Goal: Information Seeking & Learning: Check status

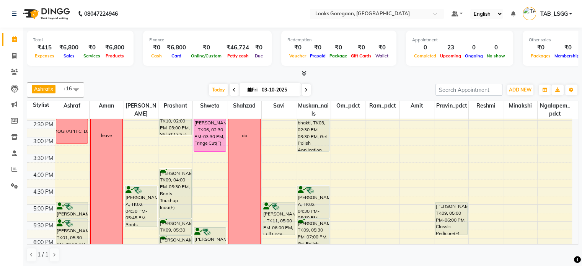
scroll to position [199, 0]
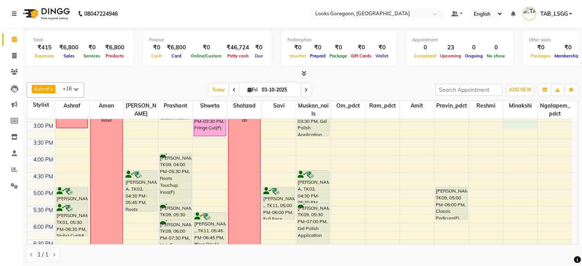
click at [526, 124] on div "9:00 AM 9:30 AM 10:00 AM 10:30 AM 11:00 AM 11:30 AM 12:00 PM 12:30 PM 1:00 PM 1…" at bounding box center [299, 122] width 545 height 404
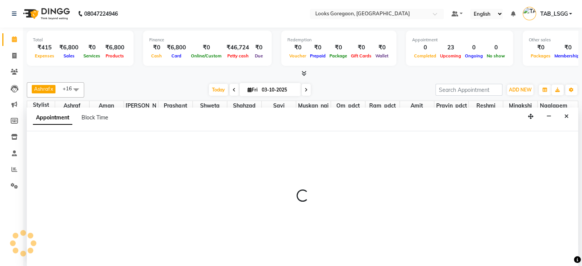
scroll to position [0, 0]
select select "83276"
select select "tentative"
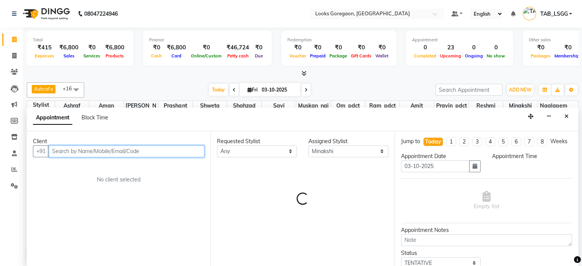
select select "900"
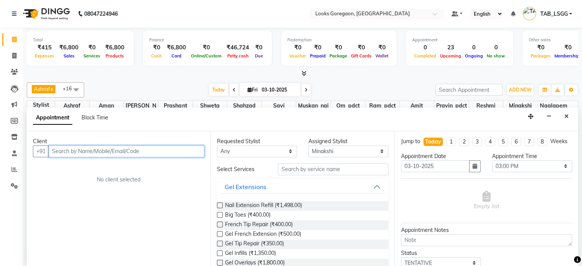
click at [73, 150] on input "text" at bounding box center [127, 151] width 156 height 12
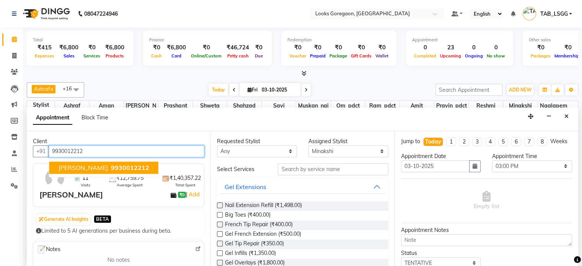
click at [87, 169] on span "KAILASH PRAJAPATI" at bounding box center [83, 168] width 49 height 8
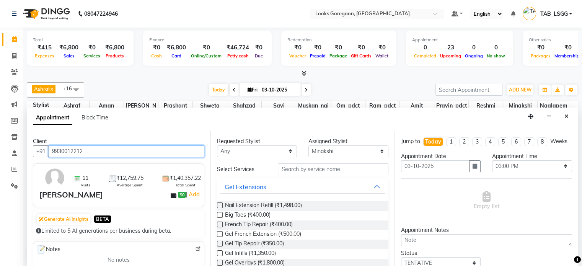
type input "9930012212"
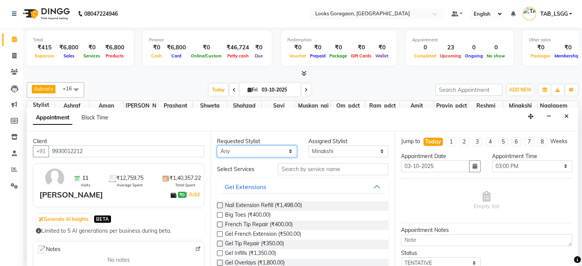
click at [223, 150] on select "Any Aman Amit Ashraf Counter_Sales Komal_mgr Mamta Minakshi muskan_nails Naren …" at bounding box center [257, 151] width 80 height 12
select select "83276"
click at [294, 170] on div "Requested Stylist Any Aman Amit Ashraf Counter_Sales Komal_mgr Mamta Minakshi m…" at bounding box center [302, 199] width 184 height 136
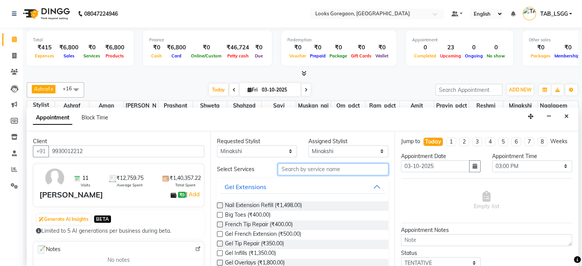
click at [294, 170] on input "text" at bounding box center [333, 169] width 110 height 12
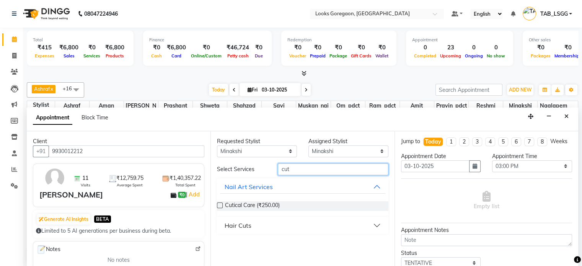
type input "cut"
click at [239, 218] on button "Hair Cuts" at bounding box center [302, 225] width 165 height 14
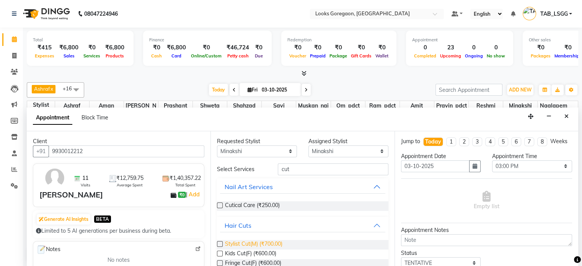
click at [246, 243] on span "Stylist Cut(M) (₹700.00)" at bounding box center [253, 245] width 57 height 10
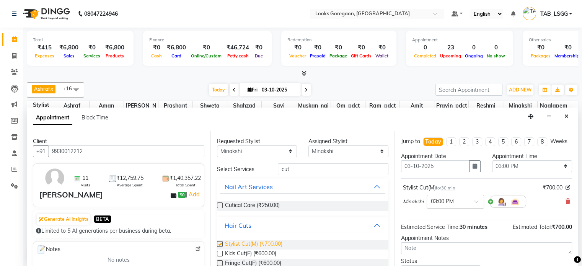
checkbox input "false"
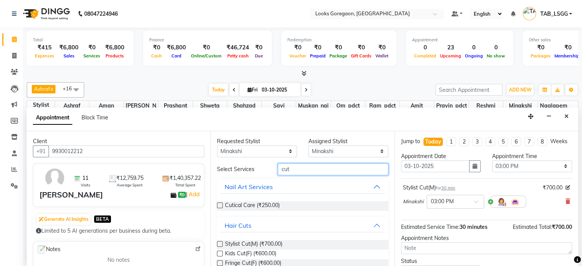
click at [291, 169] on input "cut" at bounding box center [333, 169] width 110 height 12
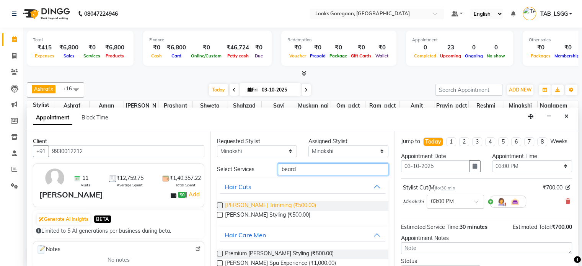
type input "beard"
click at [265, 205] on span "Beard Trimming (₹500.00)" at bounding box center [270, 206] width 91 height 10
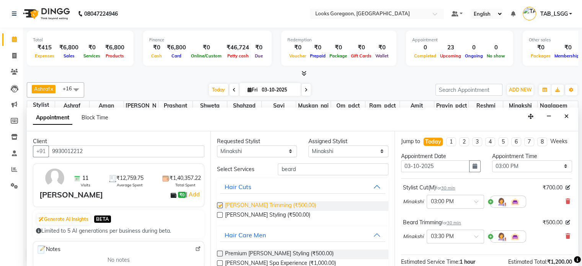
checkbox input "false"
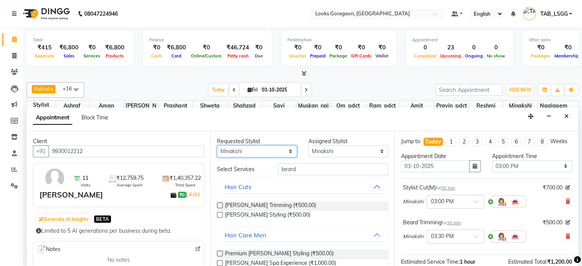
click at [264, 148] on select "Any Aman Amit Ashraf Counter_Sales Komal_mgr Mamta Minakshi muskan_nails Naren …" at bounding box center [257, 151] width 80 height 12
select select "null"
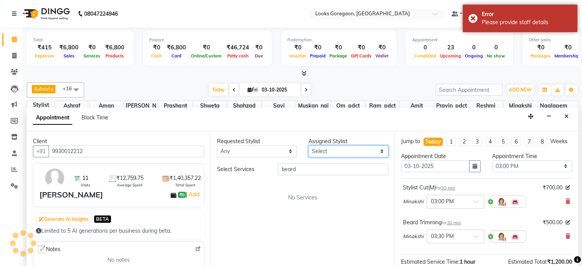
click at [325, 151] on select "Select Aman Amit Ashraf Counter_Sales Komal_mgr Mamta Minakshi muskan_nails Nar…" at bounding box center [348, 151] width 80 height 12
select select "60101"
click at [308, 145] on select "Select Aman Amit Ashraf Counter_Sales Komal_mgr Mamta Minakshi muskan_nails Nar…" at bounding box center [348, 151] width 80 height 12
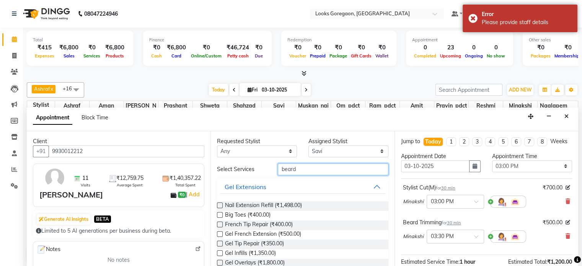
click at [291, 173] on input "beard" at bounding box center [333, 169] width 110 height 12
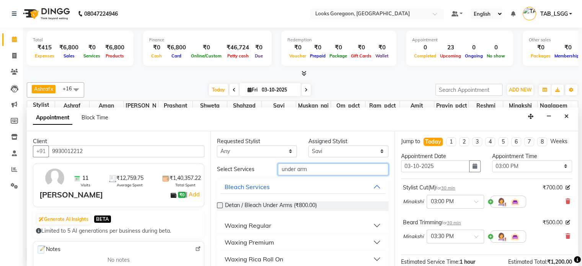
type input "under arm"
click at [262, 243] on div "Waxing Premium" at bounding box center [249, 242] width 49 height 9
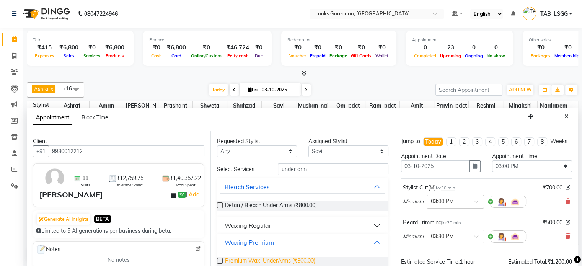
click at [268, 259] on span "Premium Wax~UnderArms (₹300.00)" at bounding box center [270, 262] width 90 height 10
checkbox input "false"
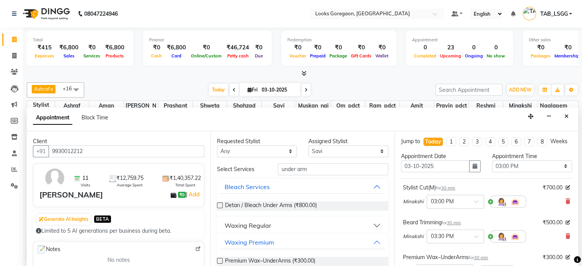
click at [331, 143] on div "Assigned Stylist" at bounding box center [348, 141] width 80 height 8
click at [315, 151] on select "Select Aman Amit Ashraf Counter_Sales Komal_mgr Mamta Minakshi muskan_nails Nar…" at bounding box center [348, 151] width 80 height 12
select select "63417"
click at [308, 145] on select "Select Aman Amit Ashraf Counter_Sales Komal_mgr Mamta Minakshi muskan_nails Nar…" at bounding box center [348, 151] width 80 height 12
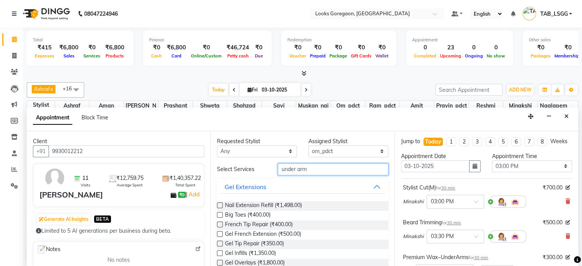
click at [299, 167] on input "under arm" at bounding box center [333, 169] width 110 height 12
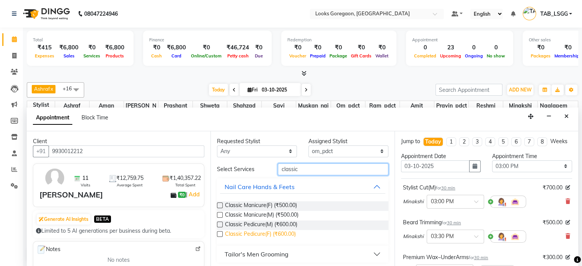
type input "classic"
click at [277, 233] on span "Classic Pedicure(F) (₹600.00)" at bounding box center [260, 235] width 71 height 10
checkbox input "false"
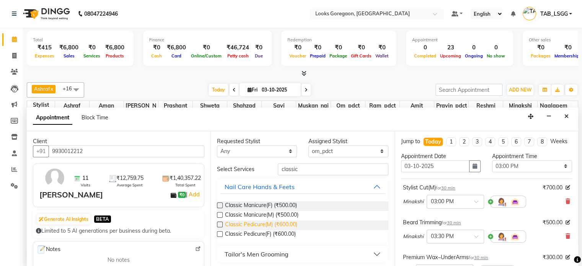
click at [278, 224] on span "Classic Pedicure(M) (₹600.00)" at bounding box center [261, 225] width 72 height 10
checkbox input "false"
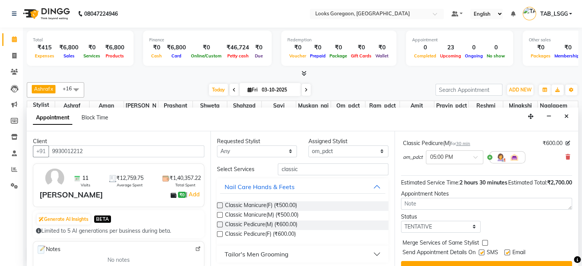
scroll to position [212, 0]
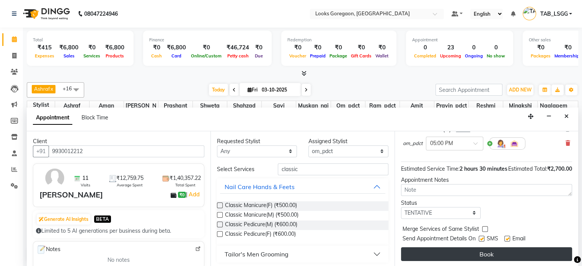
click at [537, 257] on button "Book" at bounding box center [486, 254] width 171 height 14
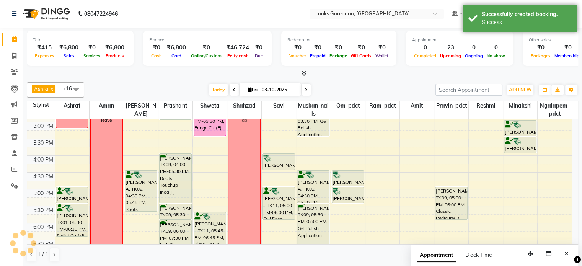
scroll to position [0, 0]
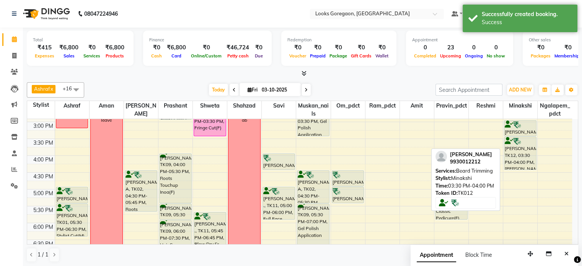
drag, startPoint x: 516, startPoint y: 151, endPoint x: 515, endPoint y: 163, distance: 12.6
click at [515, 163] on div "Client Name : Abhishek Contact Number : 7021000734 HAIR CUT LUZO KAILASH PRAJAP…" at bounding box center [520, 122] width 34 height 404
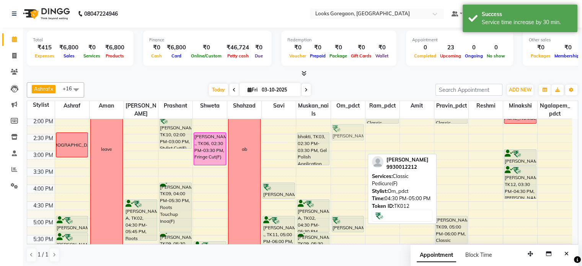
scroll to position [162, 0]
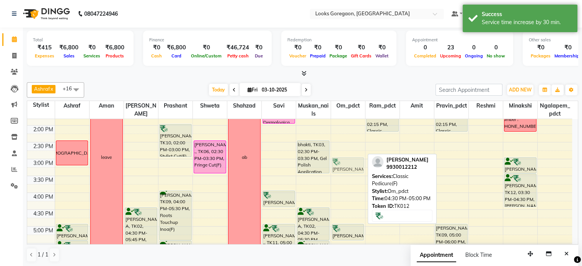
drag, startPoint x: 343, startPoint y: 174, endPoint x: 353, endPoint y: 161, distance: 16.6
click at [353, 161] on div "KAILASH PRAJAPATI, TK12, 04:30 PM-05:00 PM, Classic Pedicure(F) KAILASH PRAJAPA…" at bounding box center [348, 159] width 34 height 404
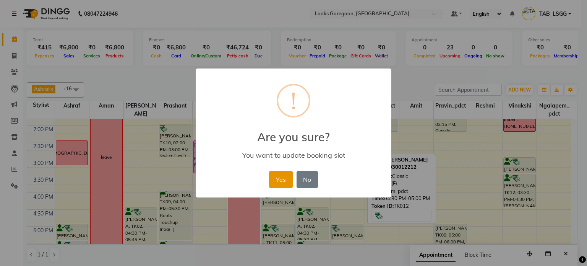
click at [281, 182] on button "Yes" at bounding box center [280, 179] width 23 height 17
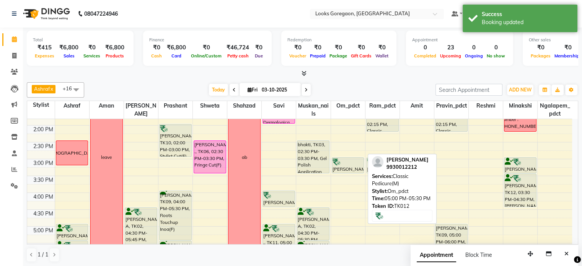
drag, startPoint x: 342, startPoint y: 233, endPoint x: 368, endPoint y: 171, distance: 67.8
click at [368, 171] on div "Ashraf x muskan_nails x Naren x om_pdct x Prashant x Ram_pdct x Savi x Shahzad …" at bounding box center [302, 172] width 551 height 186
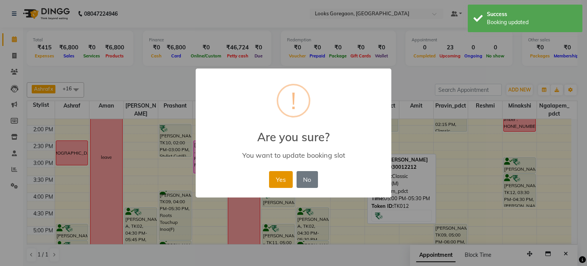
click at [286, 178] on button "Yes" at bounding box center [280, 179] width 23 height 17
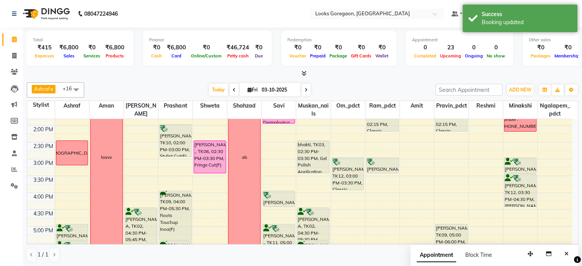
drag, startPoint x: 355, startPoint y: 172, endPoint x: 355, endPoint y: 187, distance: 15.3
click at [355, 187] on div "KAILASH PRAJAPATI, TK12, 03:00 PM-03:30 PM, Classic Pedicure(F) KAILASH PRAJAPA…" at bounding box center [348, 159] width 34 height 404
drag, startPoint x: 374, startPoint y: 172, endPoint x: 376, endPoint y: 187, distance: 15.5
click at [376, 187] on div "PRIYA, TK04, 01:15 PM-02:15 PM, Classic Manicure(F) KAILASH PRAJAPATI, TK12, 03…" at bounding box center [382, 159] width 34 height 404
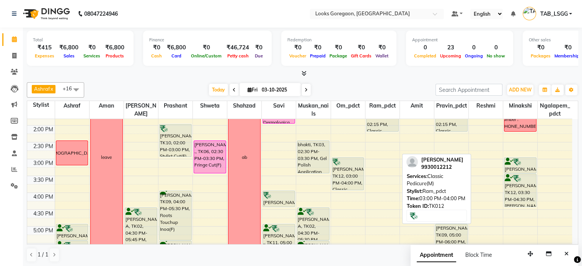
drag, startPoint x: 376, startPoint y: 176, endPoint x: 453, endPoint y: 195, distance: 79.1
click at [453, 195] on div "Ashraf x muskan_nails x Naren x om_pdct x Prashant x Ram_pdct x Savi x Shahzad …" at bounding box center [302, 172] width 551 height 186
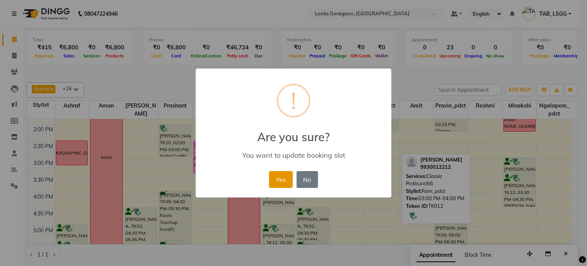
click at [282, 180] on button "Yes" at bounding box center [280, 179] width 23 height 17
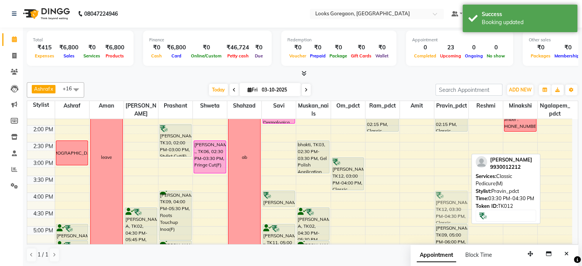
drag, startPoint x: 456, startPoint y: 179, endPoint x: 457, endPoint y: 195, distance: 16.1
click at [457, 195] on div "PRIYA, TK04, 01:15 PM-02:15 PM, Classic Pedicure(F) KAILASH PRAJAPATI, TK12, 03…" at bounding box center [451, 159] width 34 height 404
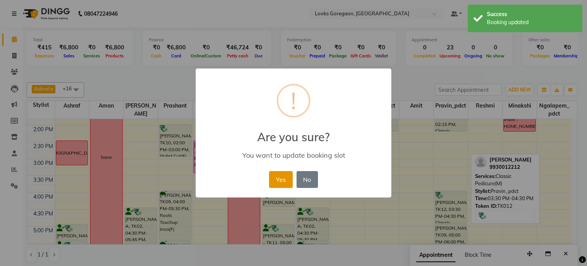
click at [274, 183] on button "Yes" at bounding box center [280, 179] width 23 height 17
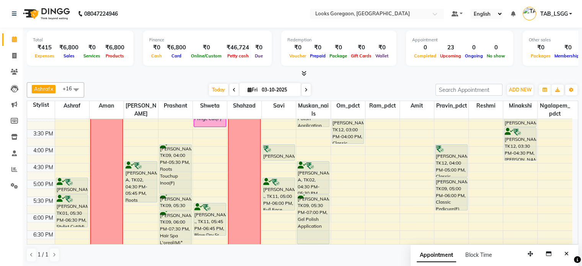
scroll to position [210, 0]
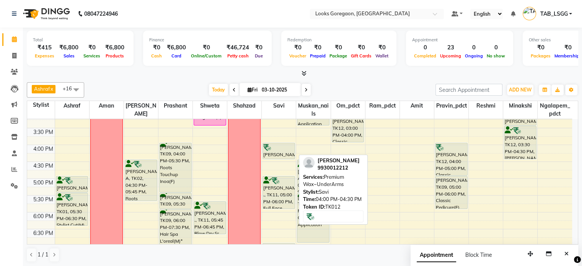
click at [288, 158] on div at bounding box center [279, 158] width 32 height 3
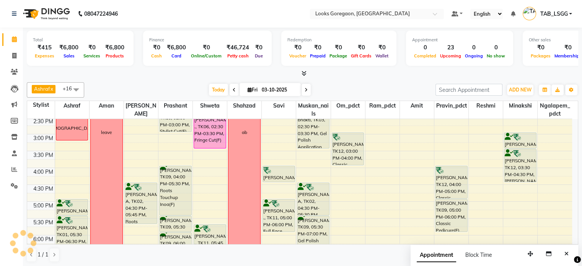
scroll to position [185, 0]
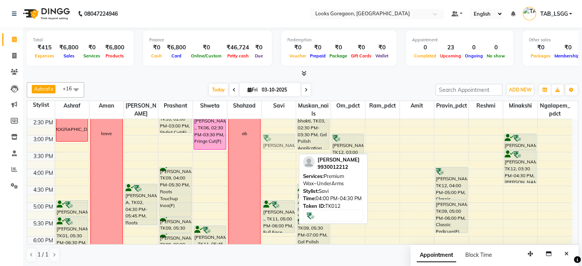
drag, startPoint x: 274, startPoint y: 176, endPoint x: 281, endPoint y: 146, distance: 30.0
click at [283, 145] on div "POOJA ., TK05, 12:00 PM-12:30 PM, Roll On Full Legs POOJA ., TK05, 12:30 PM-01:…" at bounding box center [279, 135] width 34 height 404
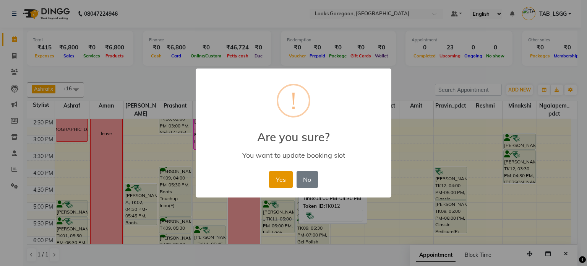
click at [283, 183] on button "Yes" at bounding box center [280, 179] width 23 height 17
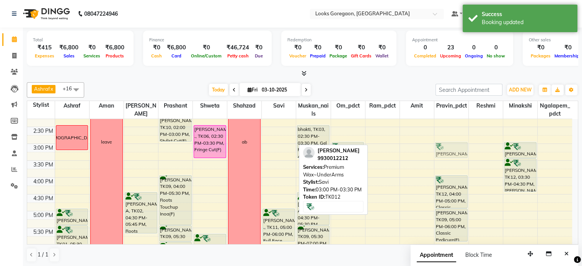
scroll to position [177, 0]
drag, startPoint x: 277, startPoint y: 136, endPoint x: 499, endPoint y: 145, distance: 222.0
click at [499, 145] on tr "namaz PRAVINDRA SINGH, TK01, 05:00 PM-05:30 PM, Stylist Cut(M) PRAVINDRA SINGH,…" at bounding box center [299, 144] width 545 height 404
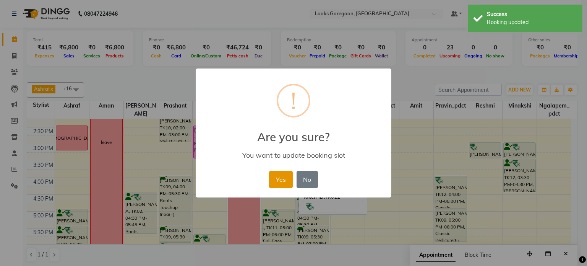
click at [281, 183] on button "Yes" at bounding box center [280, 179] width 23 height 17
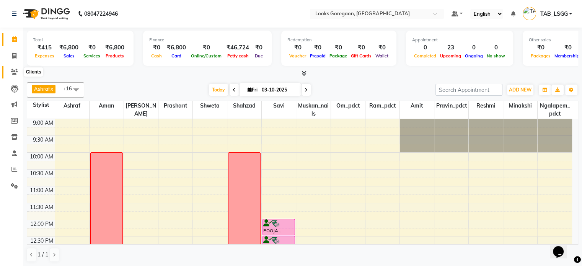
click at [11, 74] on icon at bounding box center [14, 72] width 7 height 6
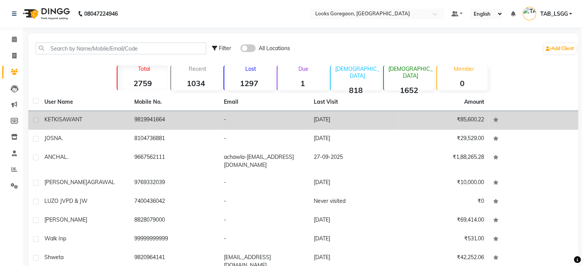
click at [236, 119] on td "-" at bounding box center [264, 120] width 90 height 19
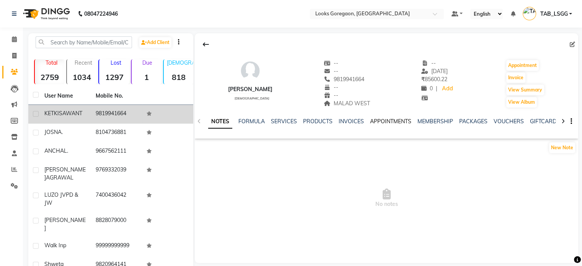
click at [373, 121] on link "APPOINTMENTS" at bounding box center [390, 121] width 41 height 7
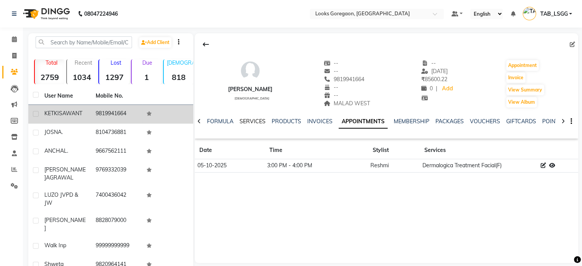
click at [244, 122] on link "SERVICES" at bounding box center [252, 121] width 26 height 7
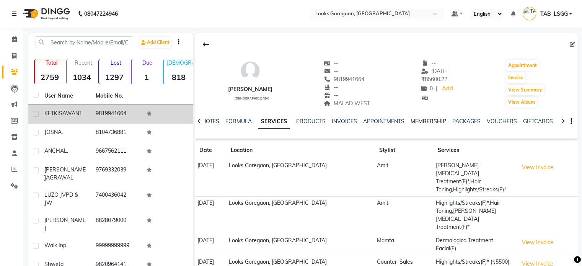
click at [416, 120] on link "MEMBERSHIP" at bounding box center [428, 121] width 36 height 7
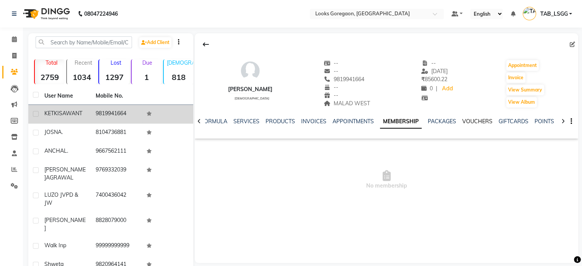
click at [476, 120] on link "VOUCHERS" at bounding box center [477, 121] width 30 height 7
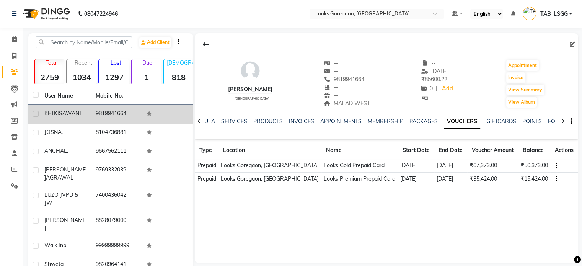
click at [213, 189] on div "[PERSON_NAME] [DEMOGRAPHIC_DATA] -- -- 9819941664 -- -- MALAD WEST -- [DATE] ₹ …" at bounding box center [386, 112] width 383 height 159
click at [74, 44] on input "text" at bounding box center [84, 42] width 96 height 12
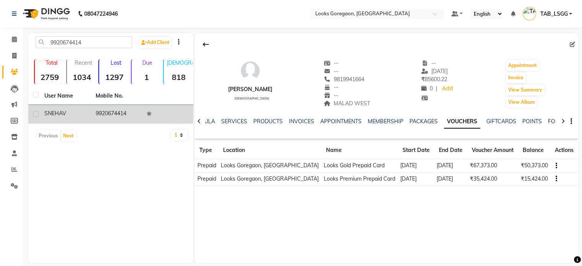
click at [61, 111] on span "SNEHA" at bounding box center [53, 113] width 18 height 7
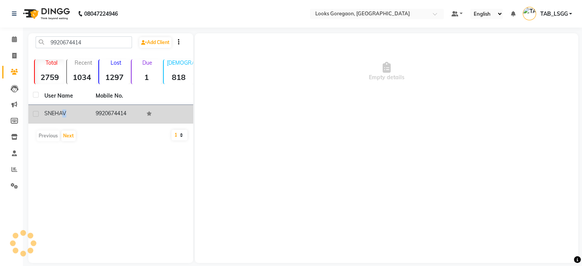
click at [61, 111] on span "SNEHA" at bounding box center [53, 113] width 18 height 7
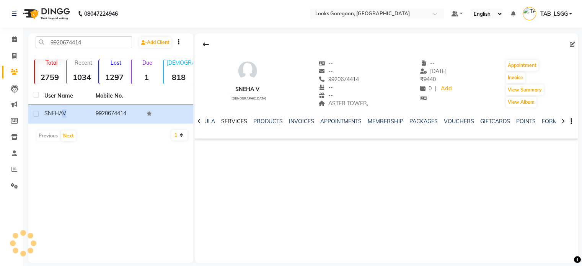
click at [230, 124] on link "SERVICES" at bounding box center [234, 121] width 26 height 7
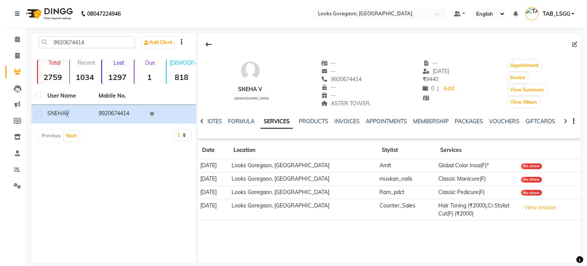
scroll to position [8, 0]
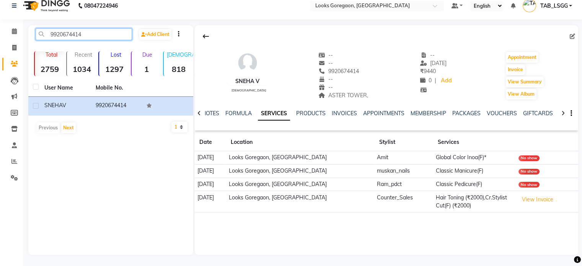
click at [80, 30] on input "9920674414" at bounding box center [84, 34] width 96 height 12
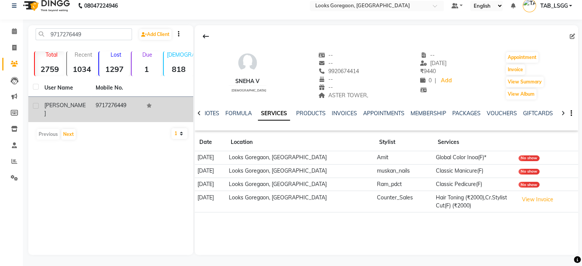
click at [106, 102] on td "9717276449" at bounding box center [116, 109] width 51 height 25
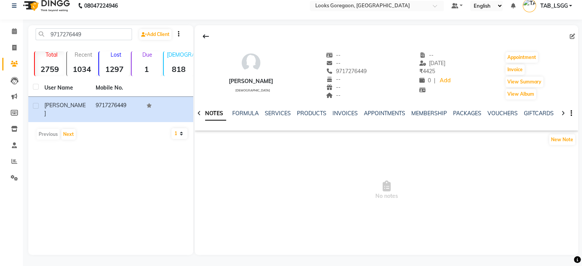
click at [266, 116] on div "SERVICES" at bounding box center [278, 113] width 26 height 8
click at [272, 112] on link "SERVICES" at bounding box center [278, 113] width 26 height 7
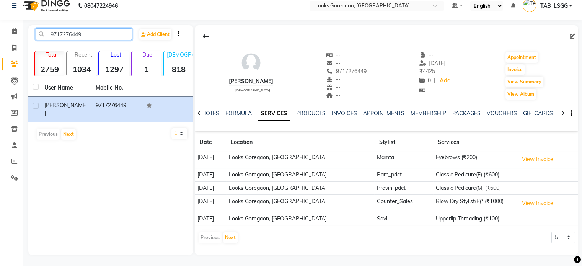
click at [67, 39] on input "9717276449" at bounding box center [84, 34] width 96 height 12
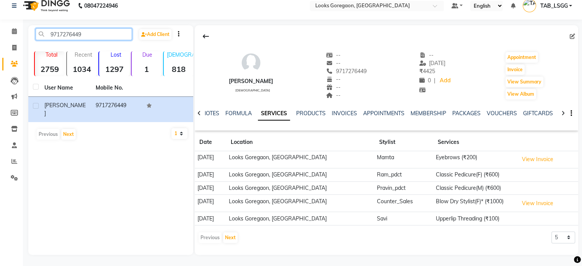
click at [67, 39] on input "9717276449" at bounding box center [84, 34] width 96 height 12
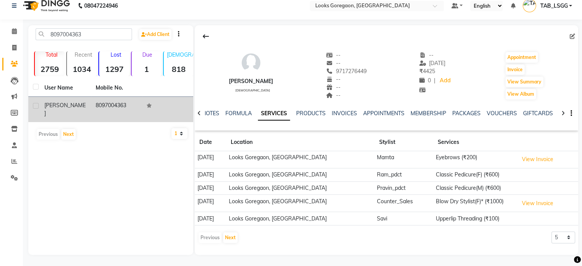
click at [125, 107] on td "8097004363" at bounding box center [116, 109] width 51 height 25
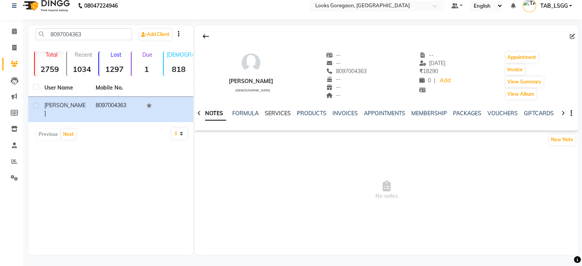
click at [275, 114] on link "SERVICES" at bounding box center [278, 113] width 26 height 7
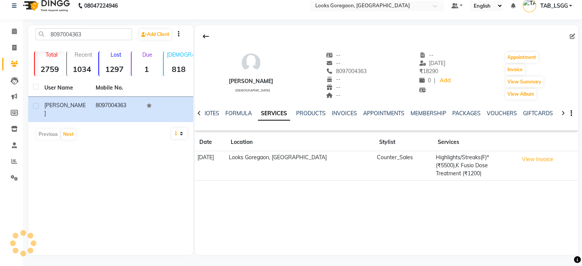
click at [441, 166] on td "Highlights/Streaks(F)* (₹5500),K Fusio Dose Treatment (₹1200)" at bounding box center [474, 165] width 83 height 29
click at [518, 164] on button "View Invoice" at bounding box center [537, 159] width 38 height 12
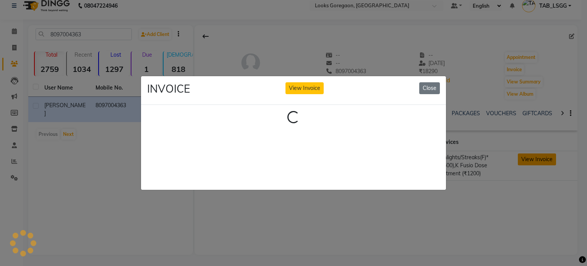
click at [513, 164] on ngb-modal-window "INVOICE View Invoice Close Loading..." at bounding box center [293, 133] width 587 height 266
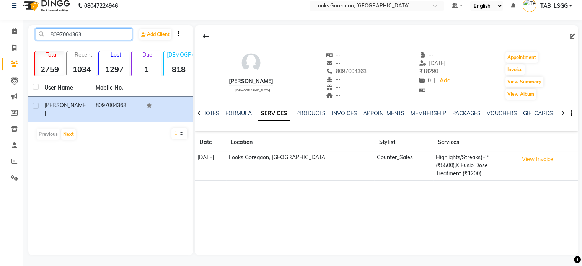
click at [61, 31] on input "8097004363" at bounding box center [84, 34] width 96 height 12
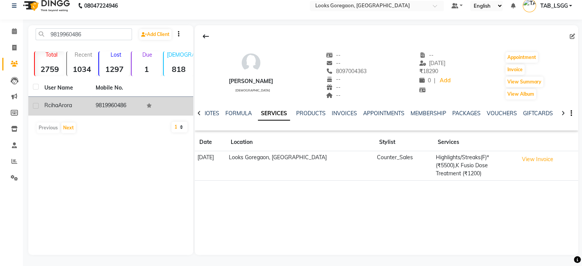
click at [96, 107] on td "9819960486" at bounding box center [116, 106] width 51 height 19
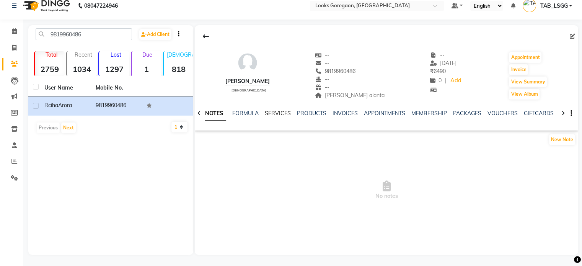
click at [267, 114] on link "SERVICES" at bounding box center [278, 113] width 26 height 7
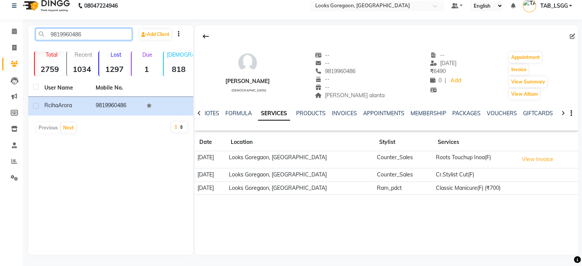
click at [68, 33] on input "9819960486" at bounding box center [84, 34] width 96 height 12
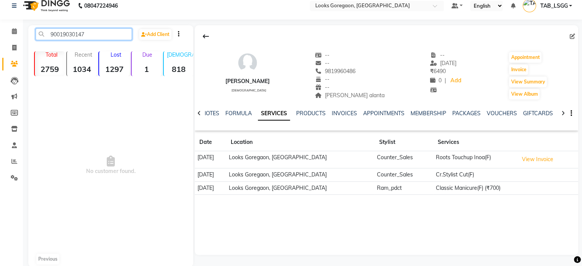
click at [68, 36] on input "90019030147" at bounding box center [84, 34] width 96 height 12
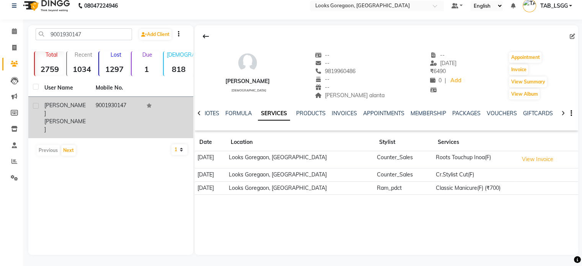
click at [80, 104] on div "[PERSON_NAME]" at bounding box center [65, 117] width 42 height 32
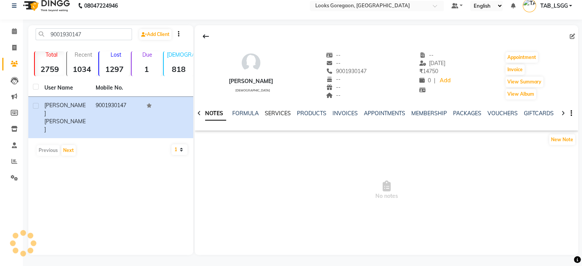
click at [265, 112] on link "SERVICES" at bounding box center [278, 113] width 26 height 7
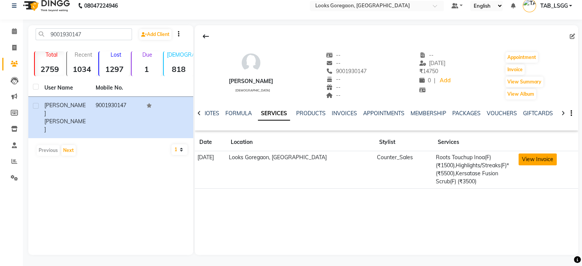
click at [526, 161] on button "View Invoice" at bounding box center [537, 159] width 38 height 12
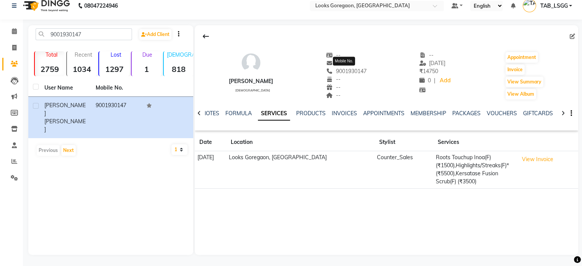
click at [351, 71] on span "9001930147" at bounding box center [346, 71] width 41 height 7
click at [61, 34] on input "9001930147" at bounding box center [84, 34] width 96 height 12
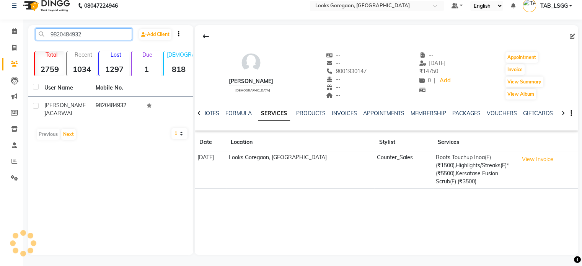
type input "9820484932"
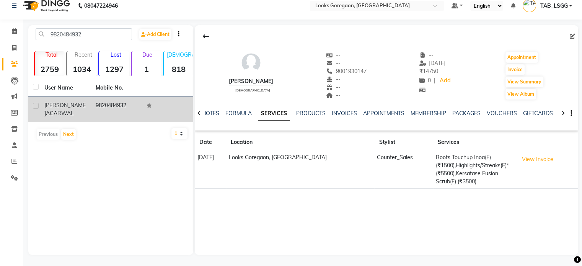
click at [125, 108] on td "9820484932" at bounding box center [116, 109] width 51 height 25
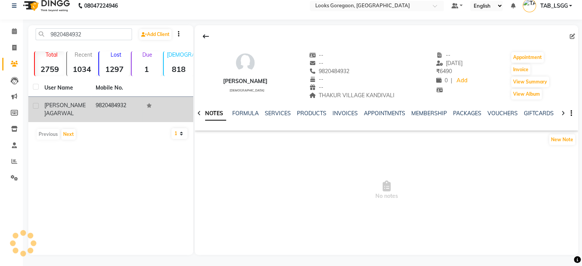
click at [125, 108] on td "9820484932" at bounding box center [116, 109] width 51 height 25
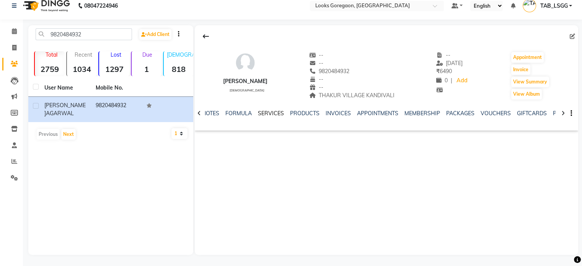
click at [272, 112] on link "SERVICES" at bounding box center [271, 113] width 26 height 7
